Goal: Task Accomplishment & Management: Use online tool/utility

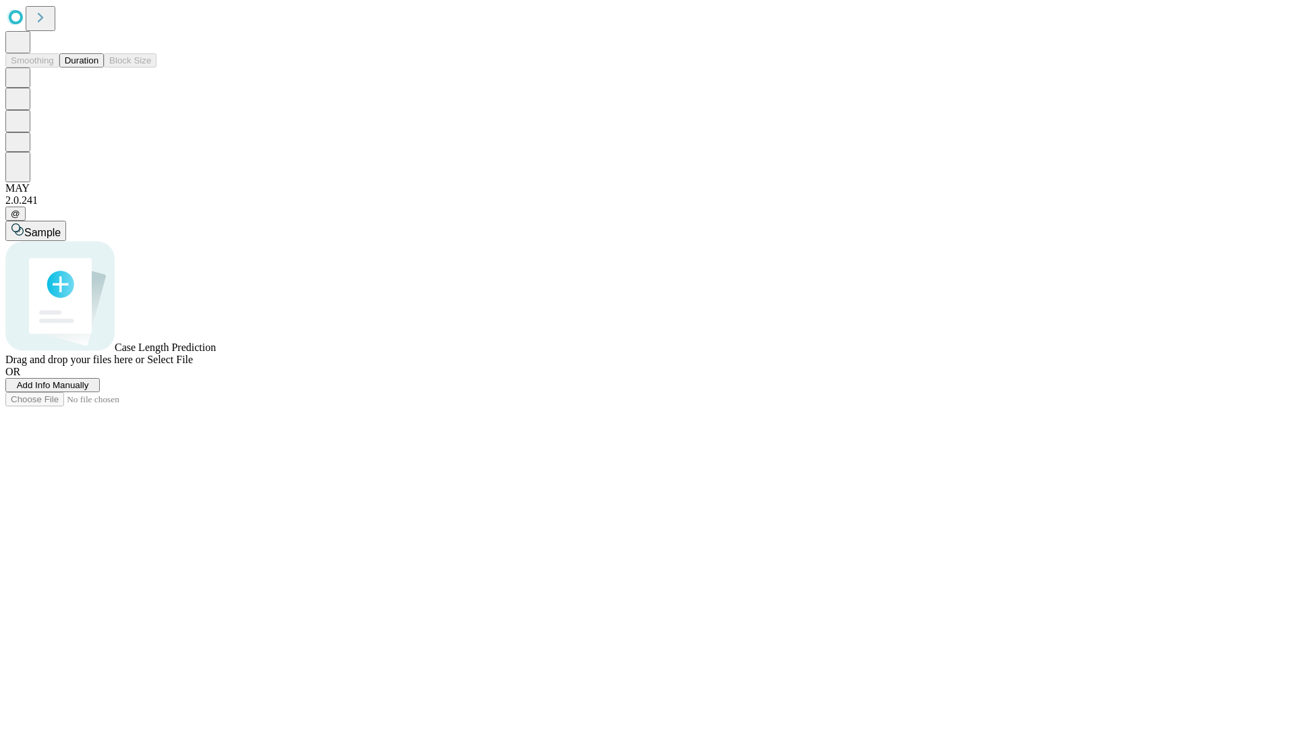
click at [98, 67] on button "Duration" at bounding box center [81, 60] width 45 height 14
click at [89, 390] on span "Add Info Manually" at bounding box center [53, 385] width 72 height 10
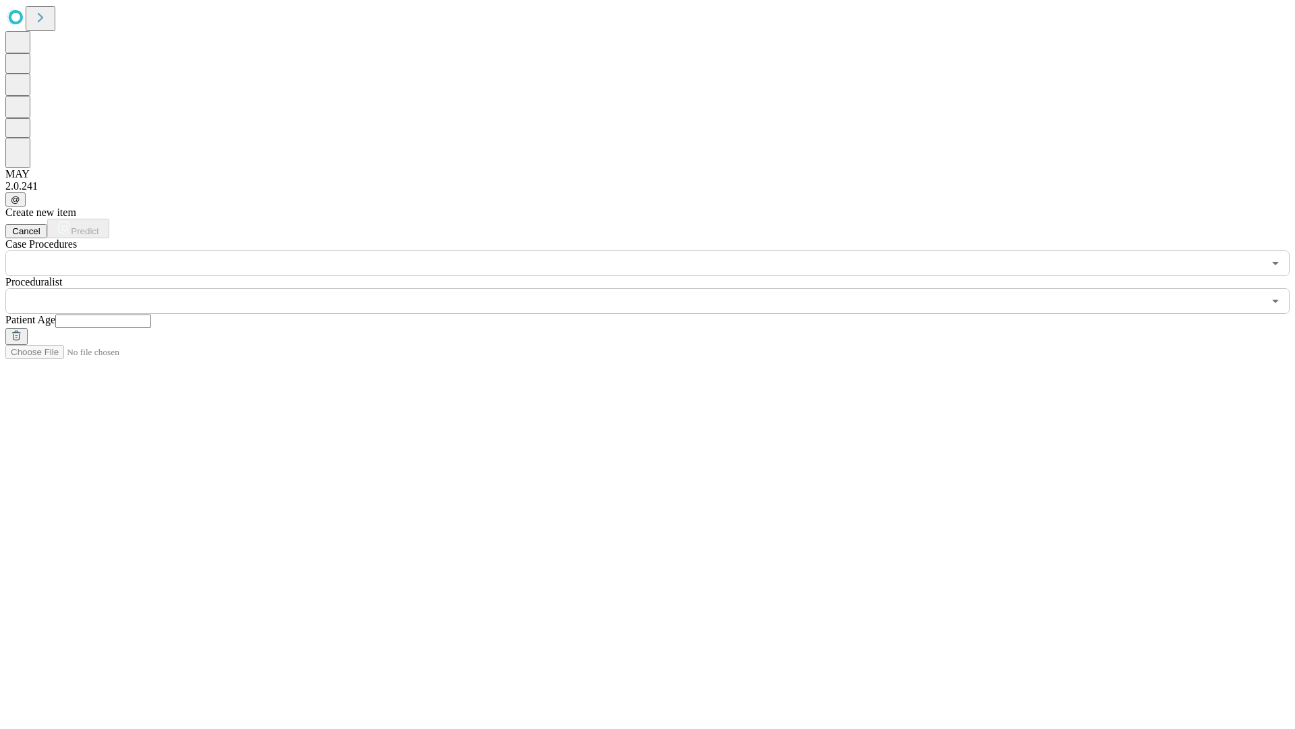
click at [151, 314] on input "text" at bounding box center [103, 320] width 96 height 13
type input "**"
click at [657, 288] on input "text" at bounding box center [634, 301] width 1258 height 26
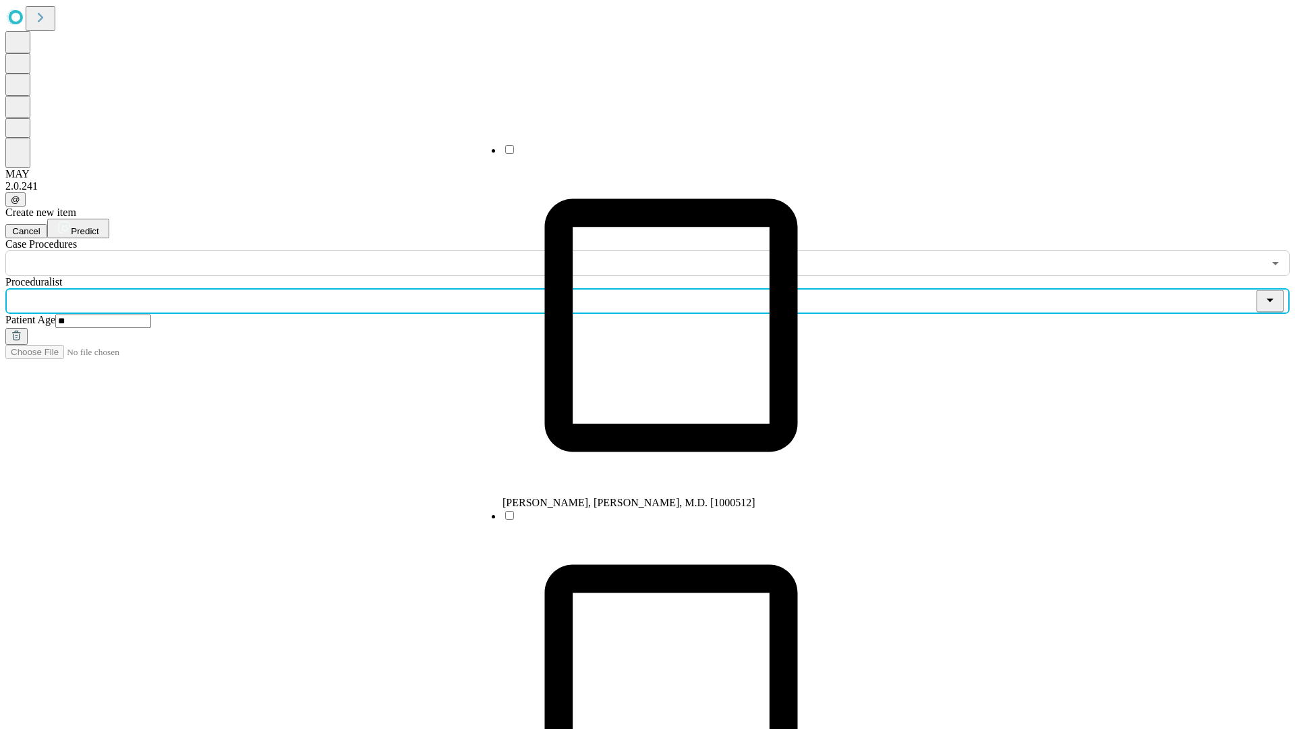
click at [658, 154] on li "[PERSON_NAME], [PERSON_NAME], M.D. [1000512]" at bounding box center [671, 326] width 337 height 366
